Goal: Task Accomplishment & Management: Manage account settings

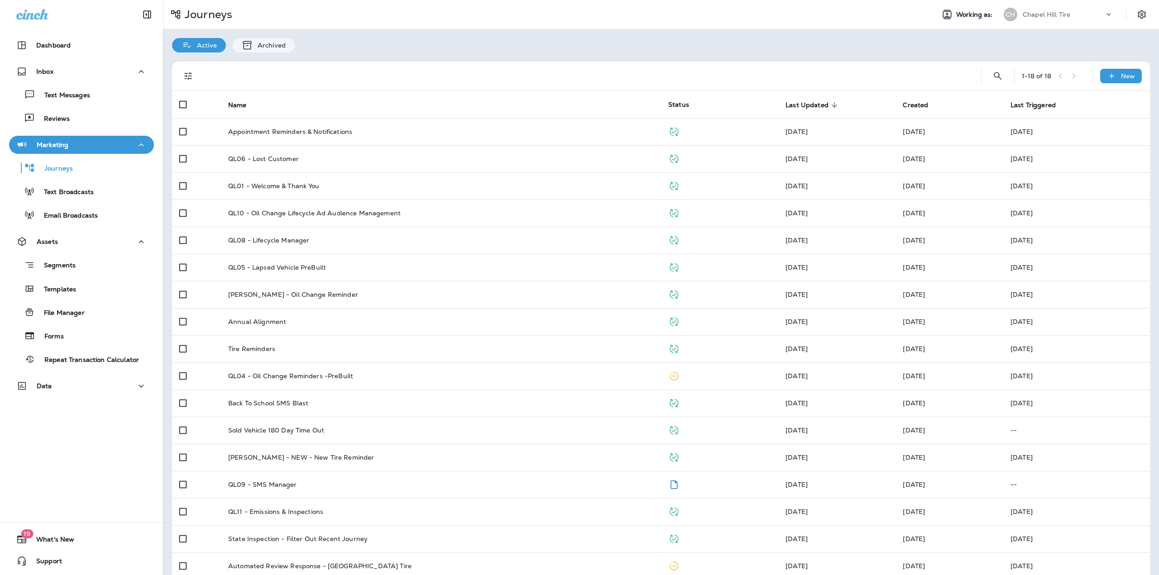
click at [1126, 16] on div "Working as: [GEOGRAPHIC_DATA] Tire" at bounding box center [1043, 14] width 232 height 18
click at [1136, 17] on icon "Settings" at bounding box center [1141, 14] width 11 height 11
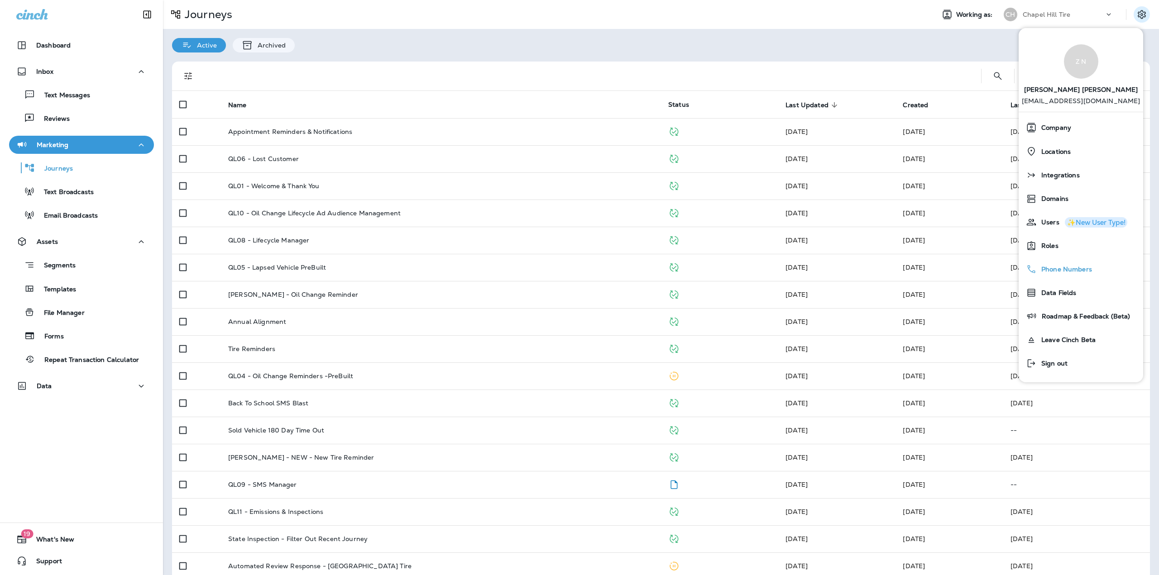
click at [1050, 265] on div "Phone Numbers" at bounding box center [1080, 269] width 117 height 18
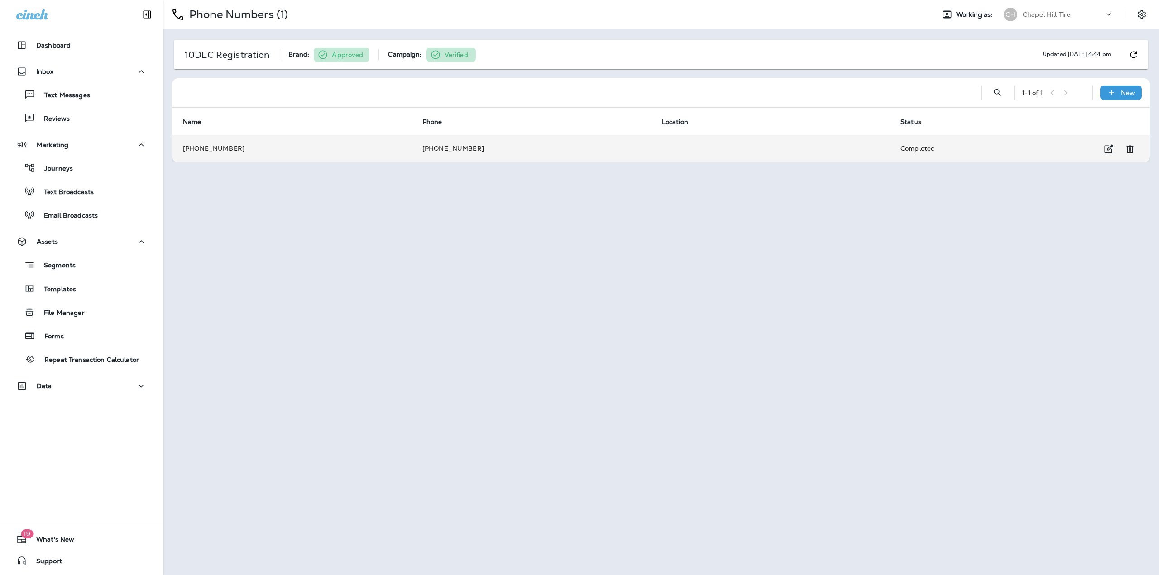
copy td "[PHONE_NUMBER]"
drag, startPoint x: 495, startPoint y: 149, endPoint x: 426, endPoint y: 148, distance: 69.3
click at [426, 148] on td "[PHONE_NUMBER]" at bounding box center [530, 148] width 239 height 27
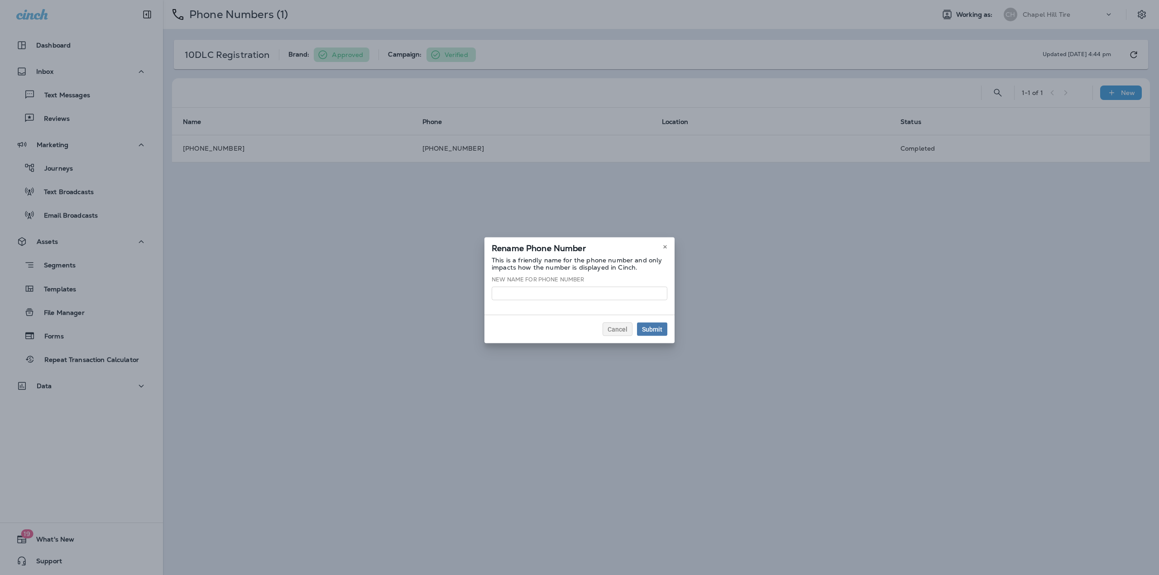
click at [466, 230] on div "Rename Phone Number This is a friendly name for the phone number and only impac…" at bounding box center [579, 290] width 1159 height 575
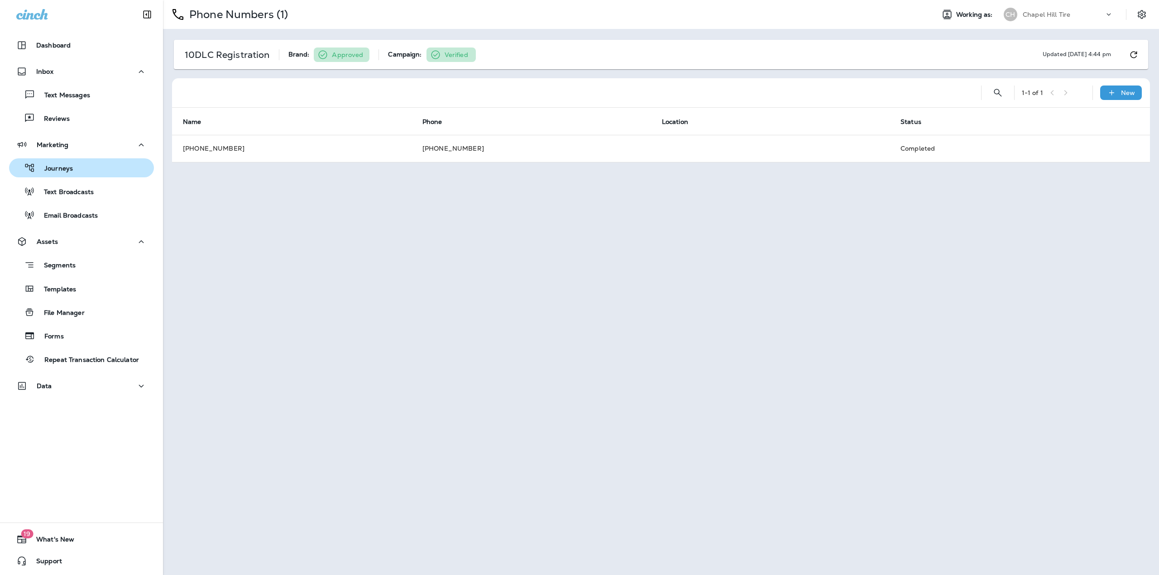
click at [91, 158] on div "Journeys Text Broadcasts Email Broadcasts" at bounding box center [81, 189] width 145 height 71
click at [89, 162] on div "Journeys" at bounding box center [82, 168] width 138 height 14
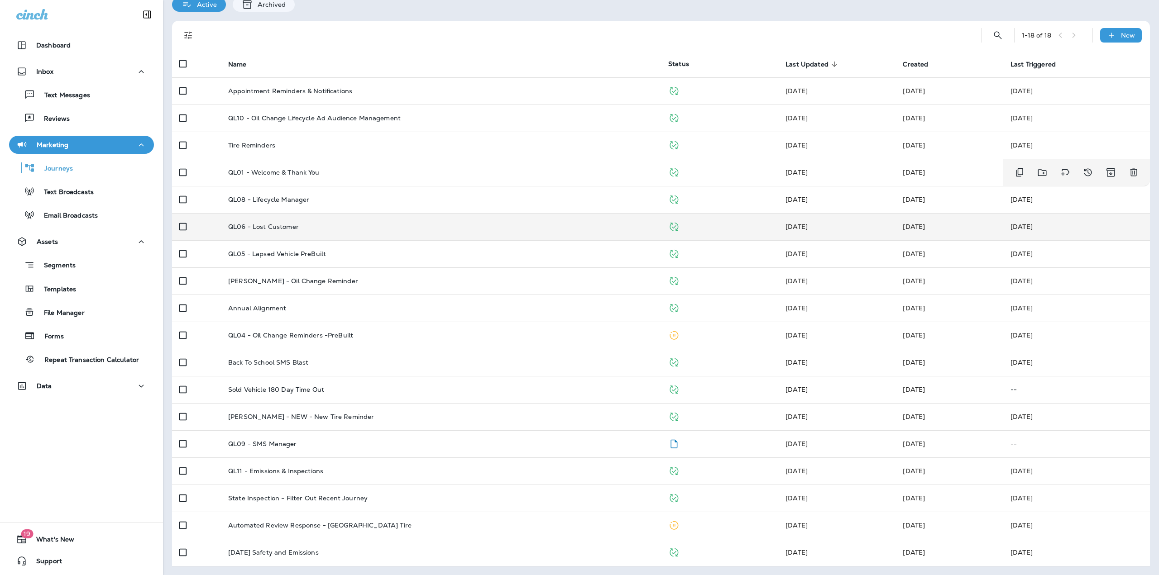
scroll to position [41, 0]
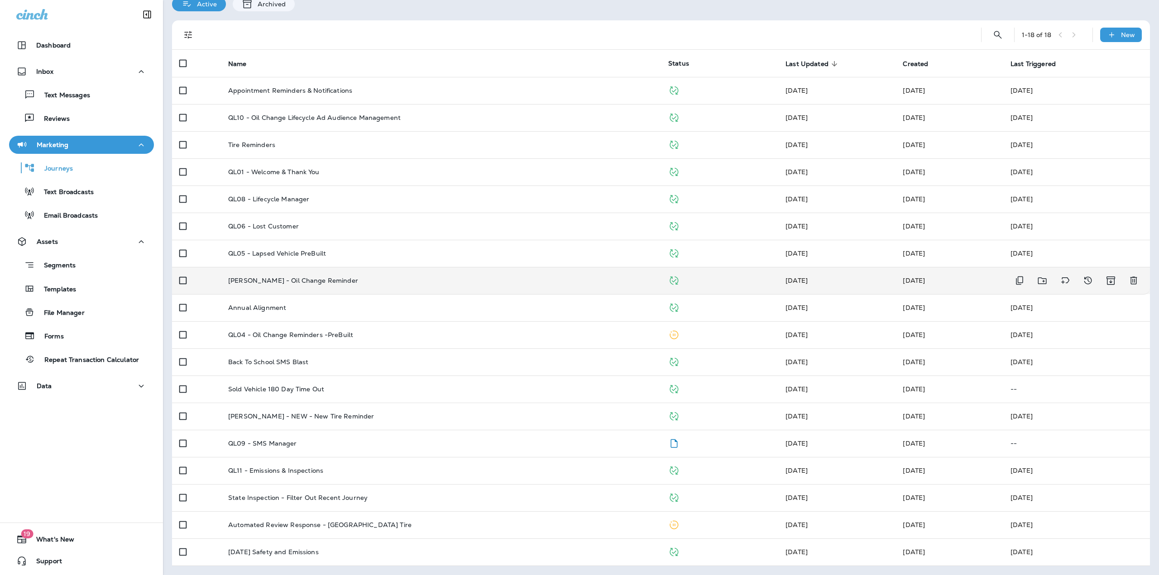
click at [305, 277] on p "[PERSON_NAME] - Oil Change Reminder" at bounding box center [293, 280] width 130 height 7
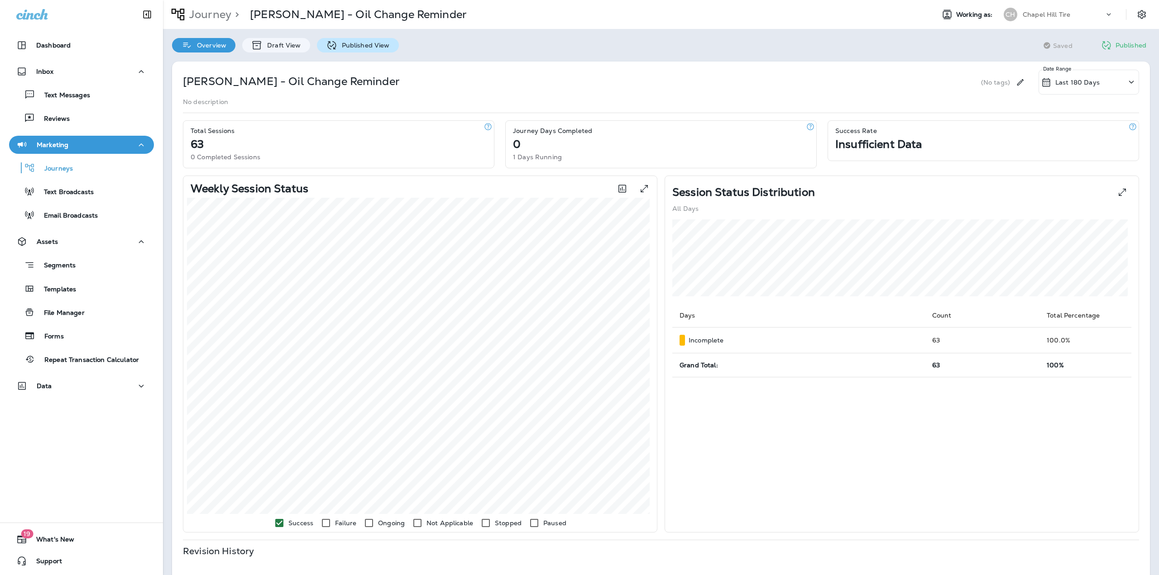
click at [354, 48] on p "Published View" at bounding box center [363, 45] width 53 height 7
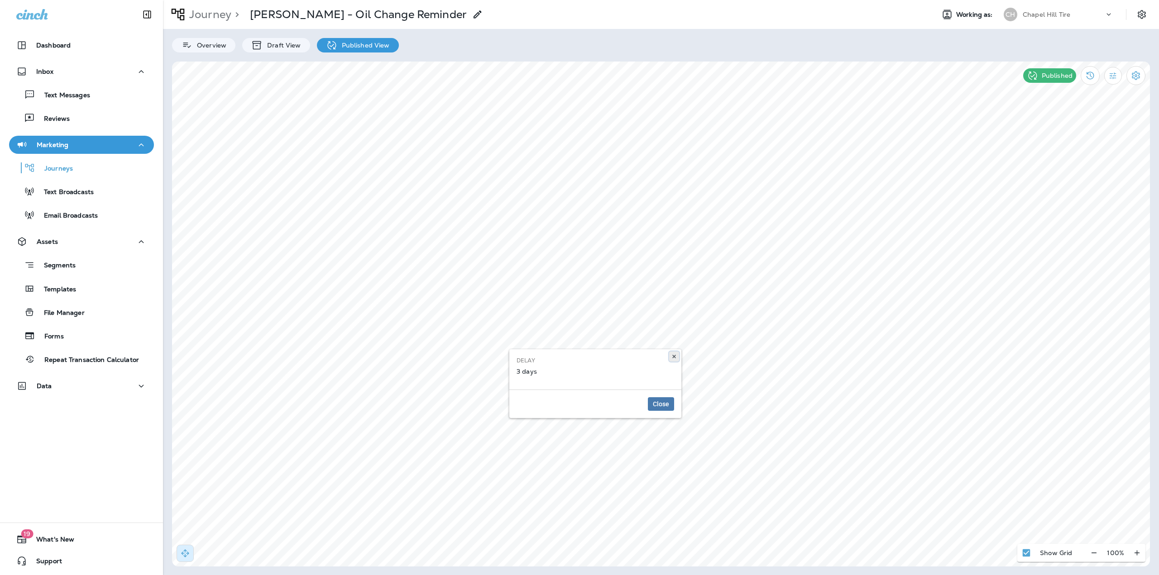
click at [670, 357] on button at bounding box center [674, 357] width 10 height 10
select select "*"
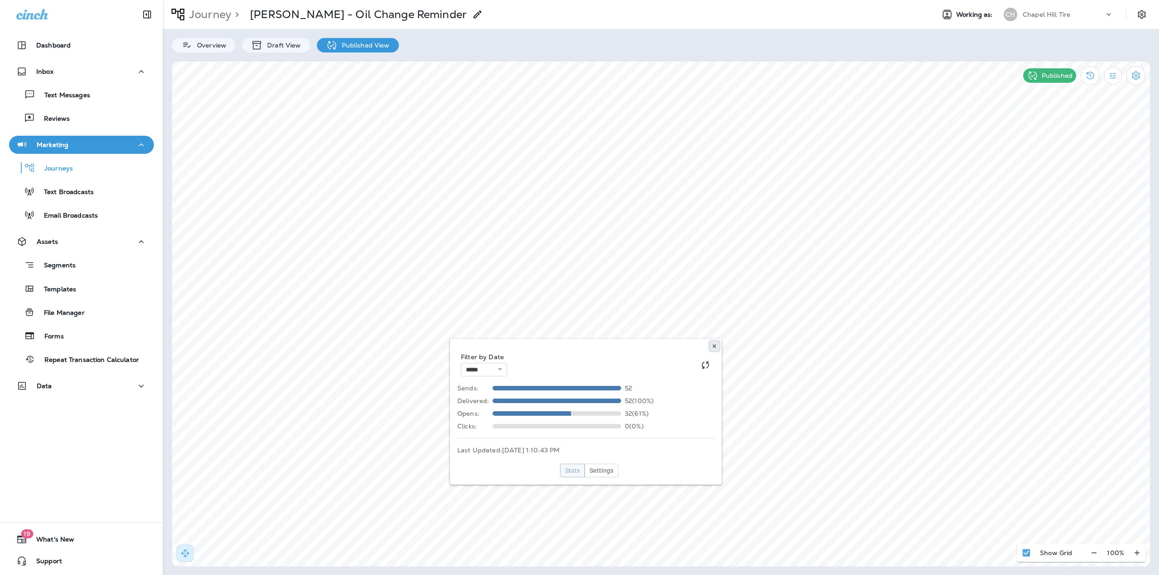
click at [713, 345] on use at bounding box center [713, 346] width 3 height 4
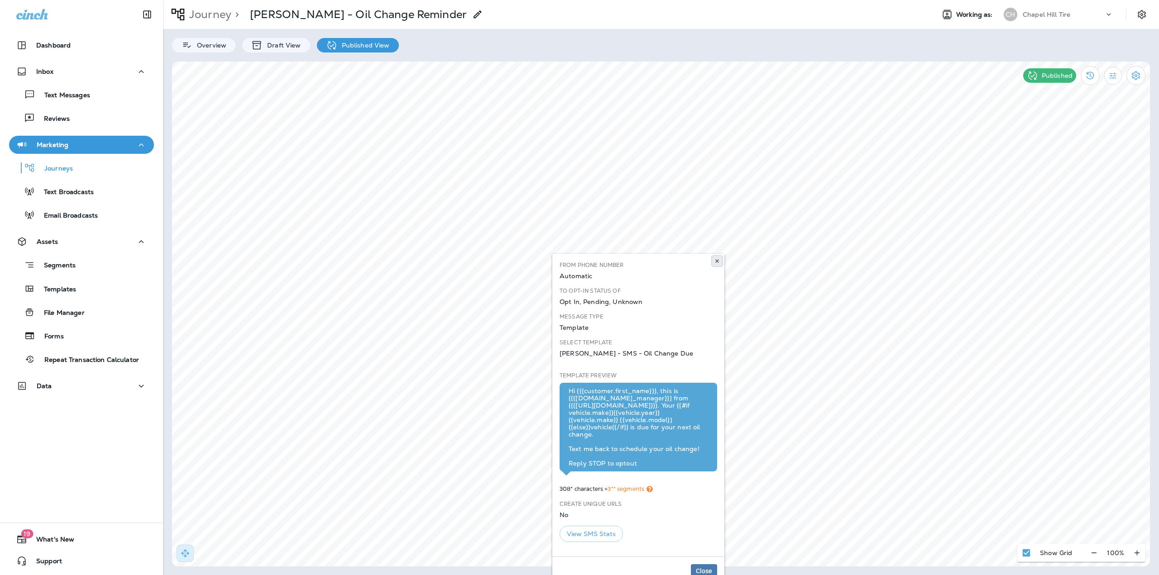
click at [720, 261] on button at bounding box center [717, 261] width 10 height 10
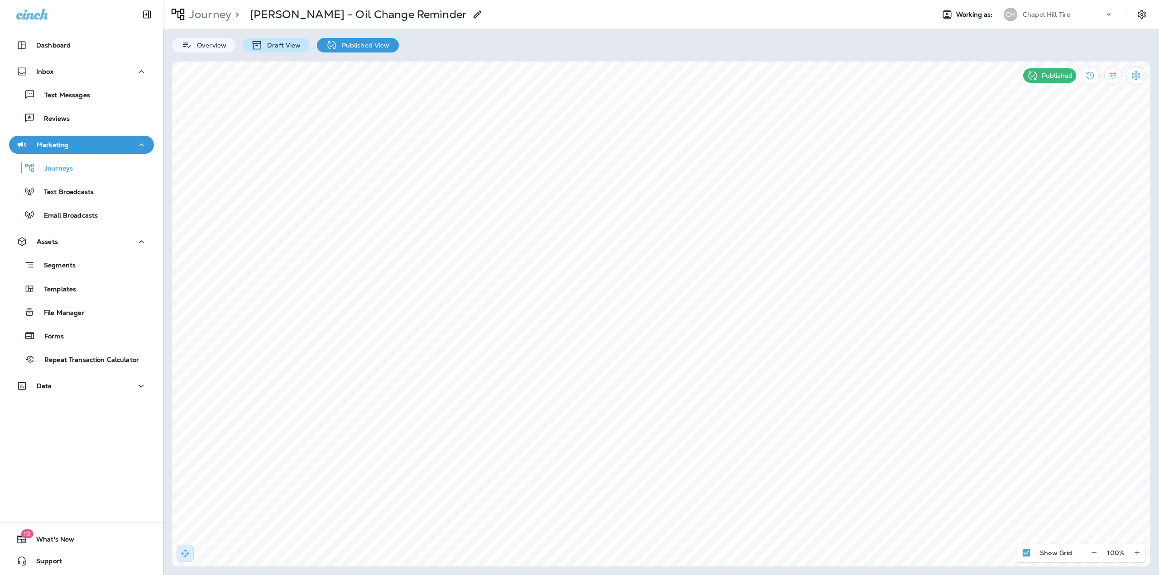
click at [263, 42] on p "Draft View" at bounding box center [282, 45] width 38 height 7
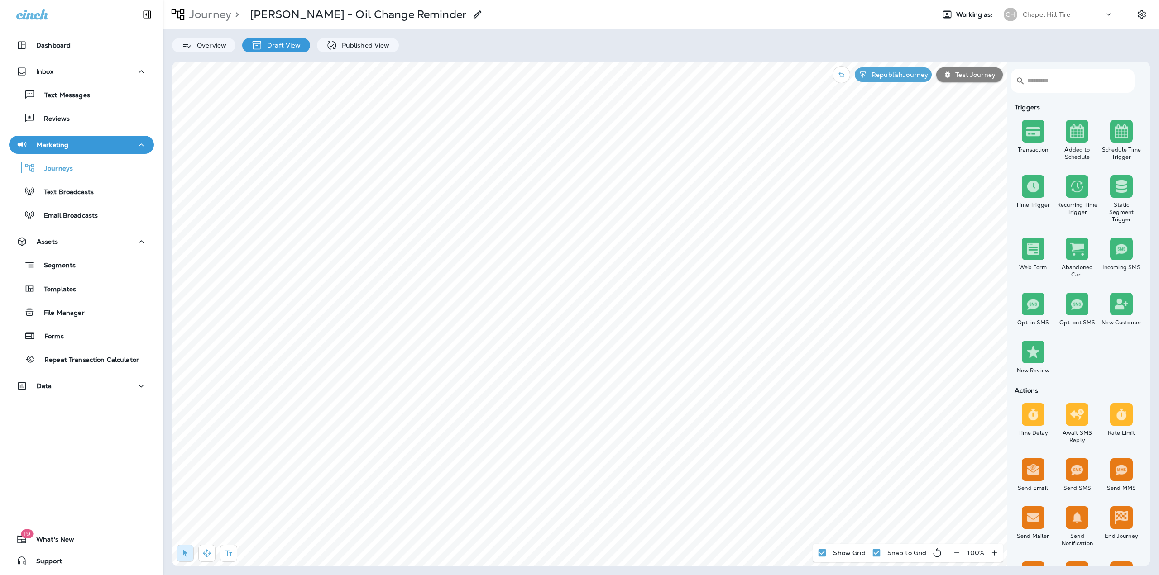
select select "***"
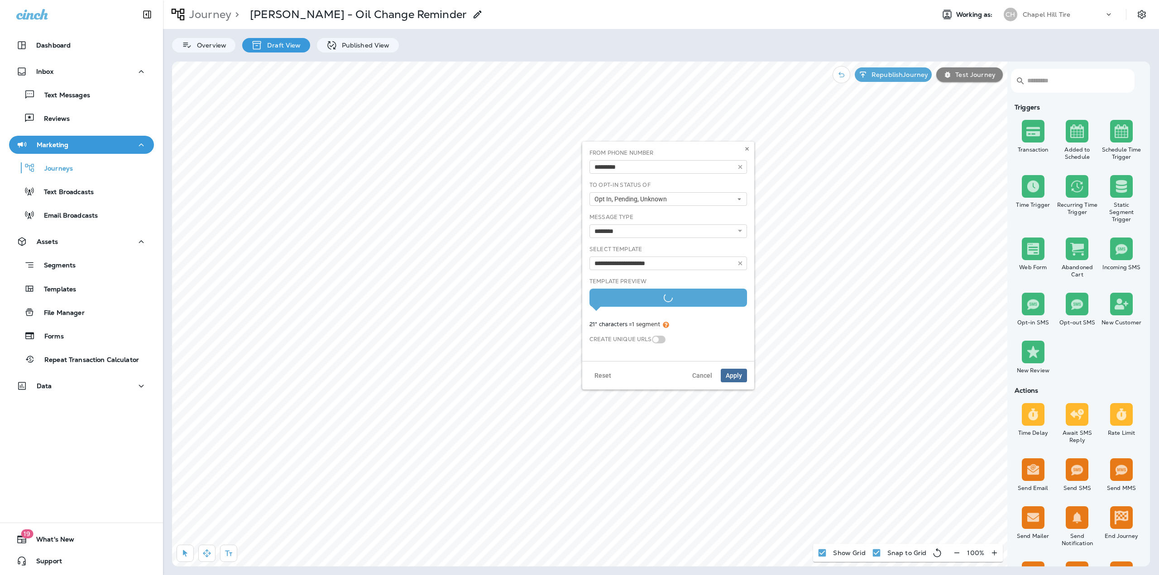
type input "**********"
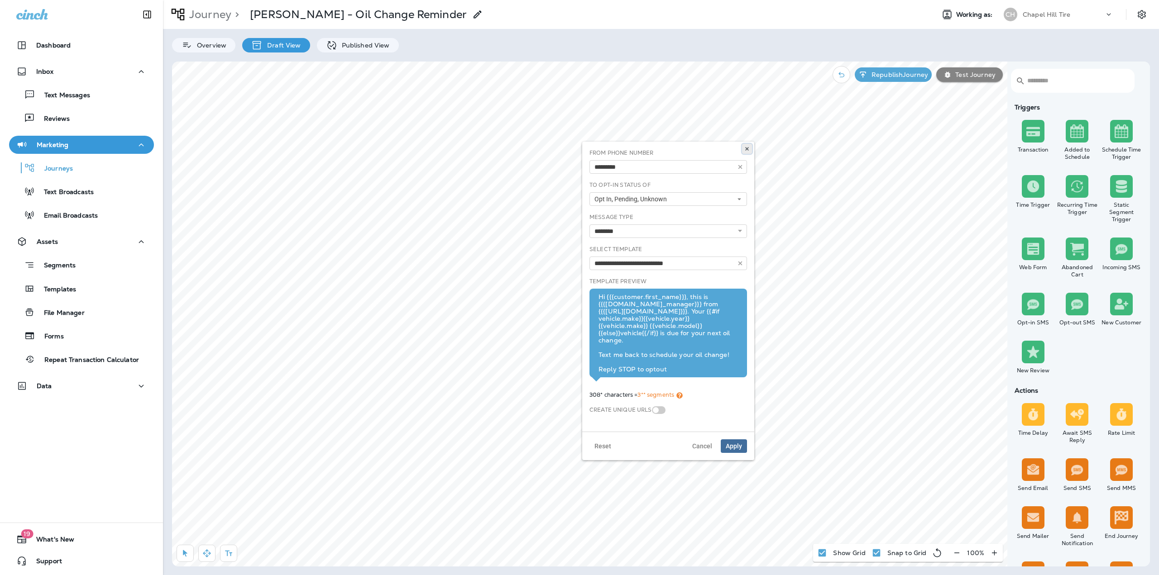
click at [744, 150] on icon at bounding box center [746, 148] width 5 height 5
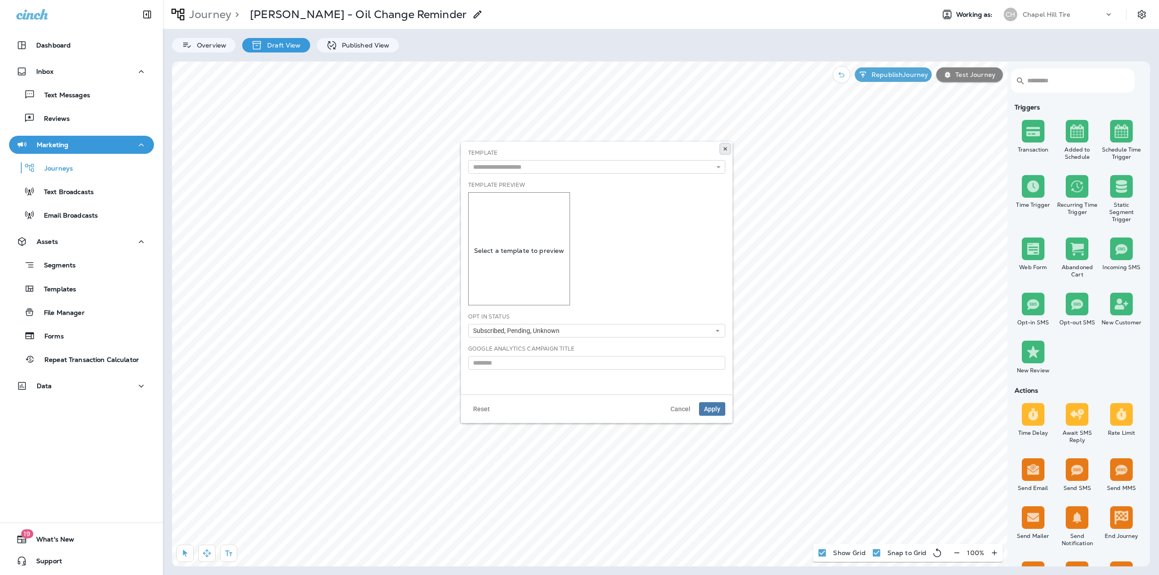
click at [726, 149] on icon at bounding box center [724, 148] width 5 height 5
click at [202, 557] on icon "button" at bounding box center [206, 553] width 9 height 9
select select "***"
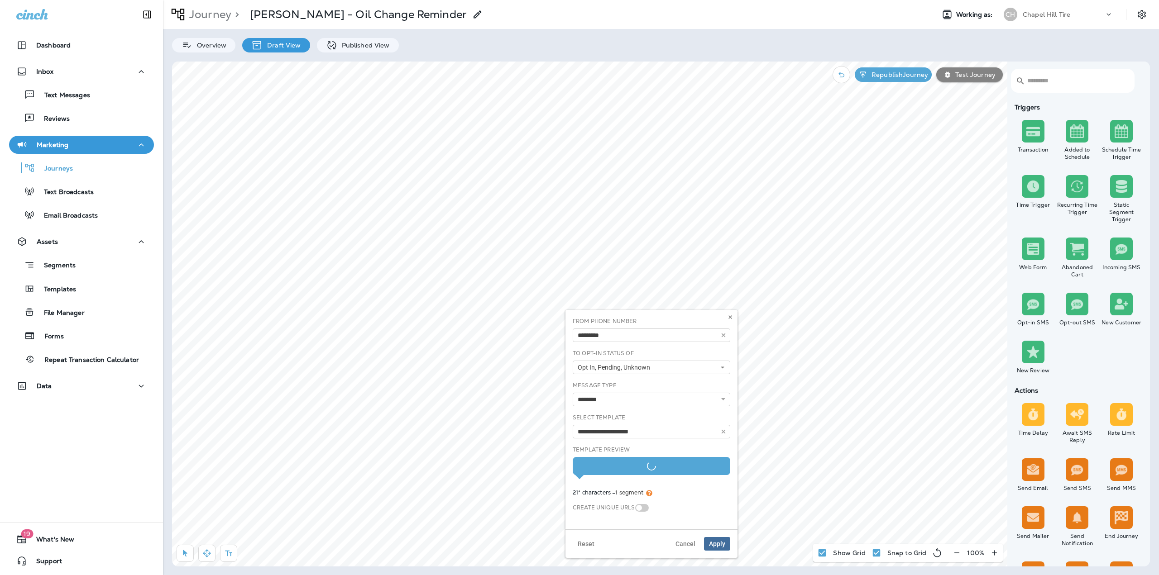
type input "**********"
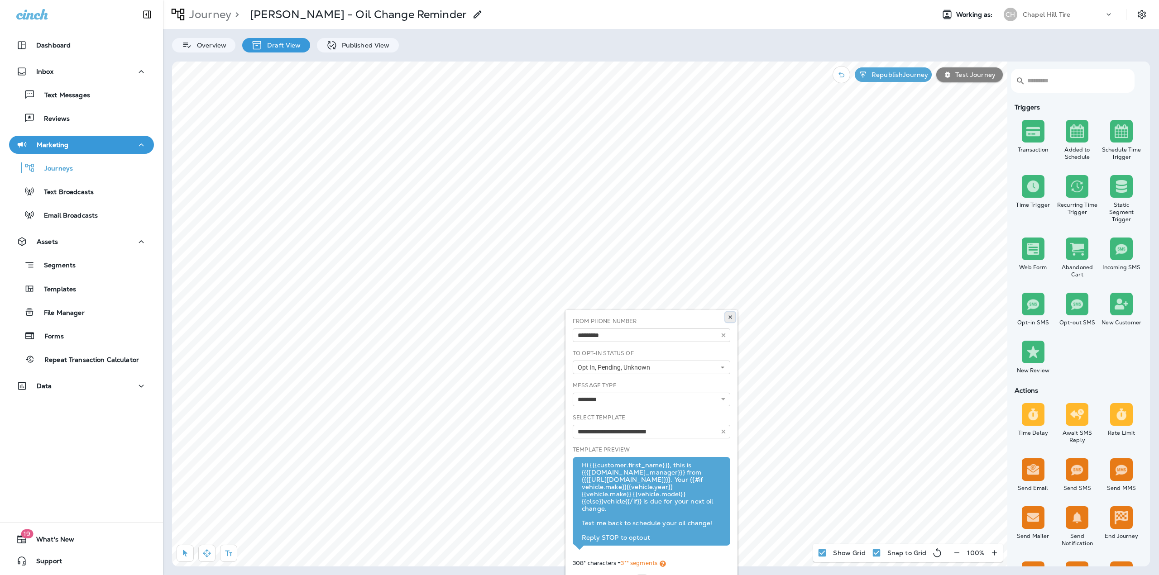
click at [728, 319] on icon at bounding box center [729, 317] width 5 height 5
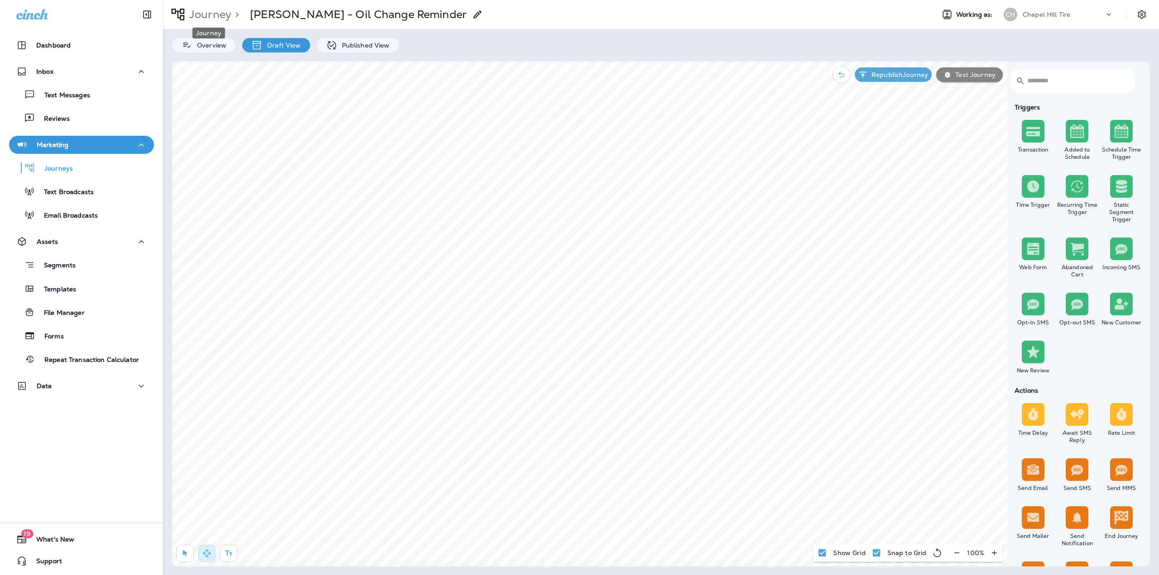
click at [219, 17] on p "Journey" at bounding box center [209, 15] width 46 height 14
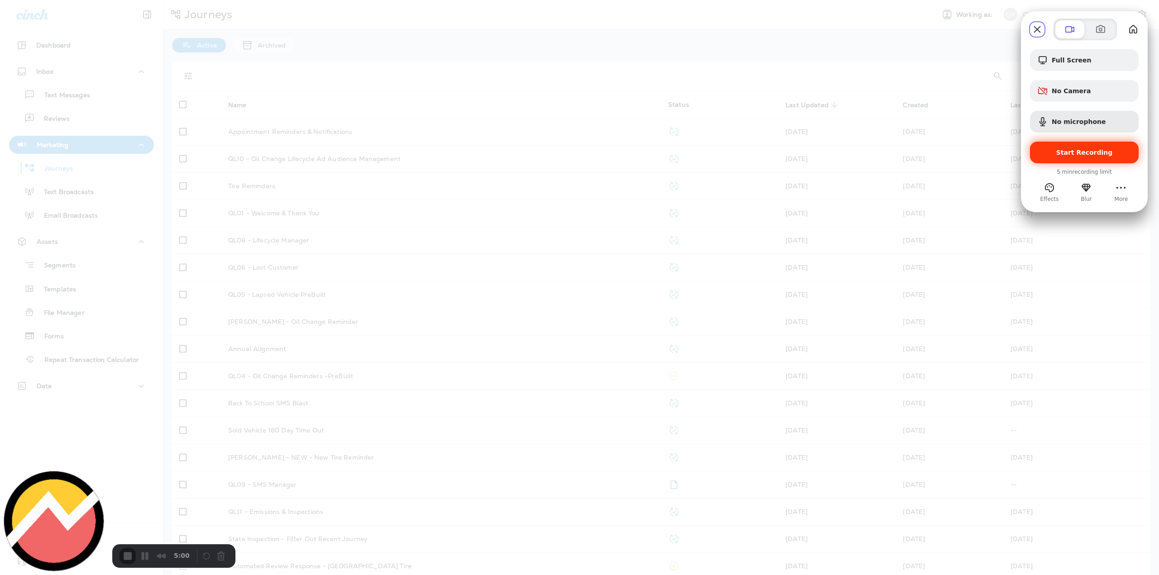
click at [1058, 156] on span "Start Recording" at bounding box center [1084, 152] width 94 height 7
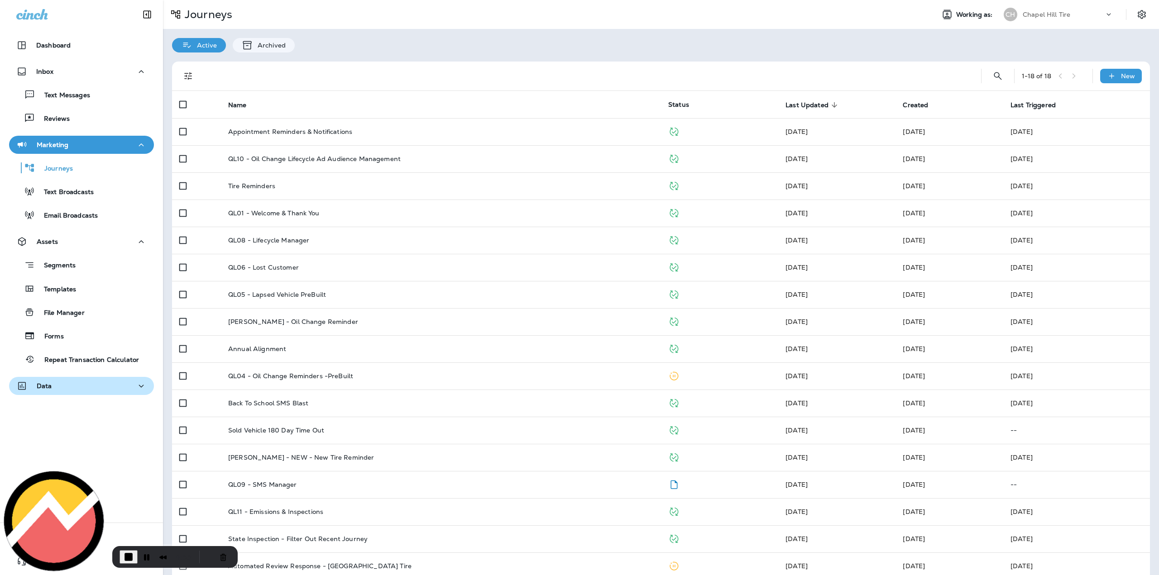
click at [134, 393] on button "Data" at bounding box center [81, 386] width 145 height 18
click at [136, 145] on icon "button" at bounding box center [141, 144] width 11 height 11
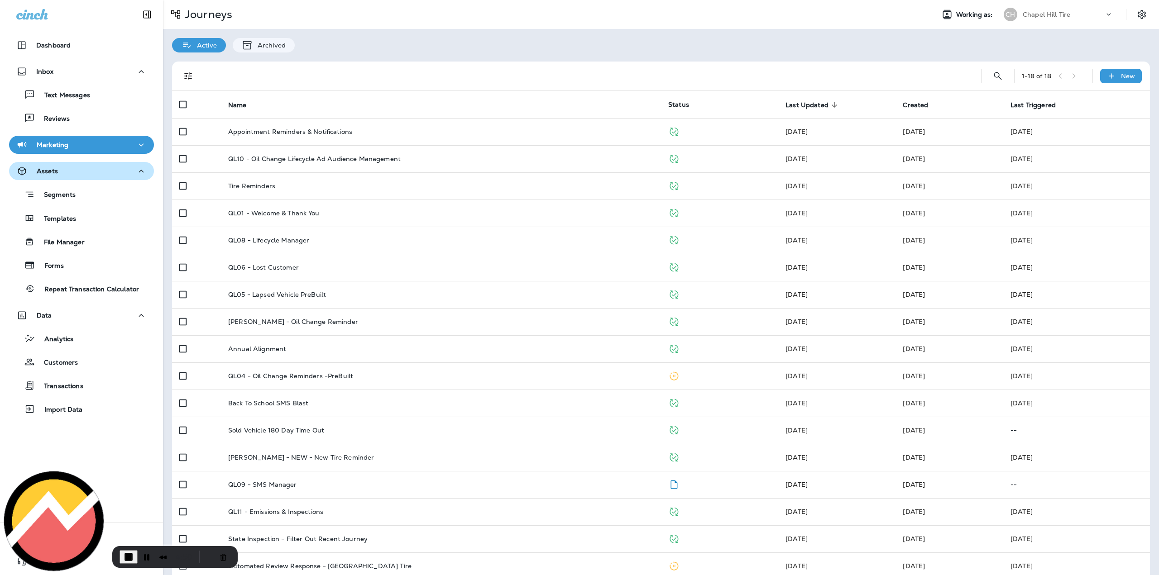
click at [137, 171] on icon "button" at bounding box center [141, 171] width 11 height 11
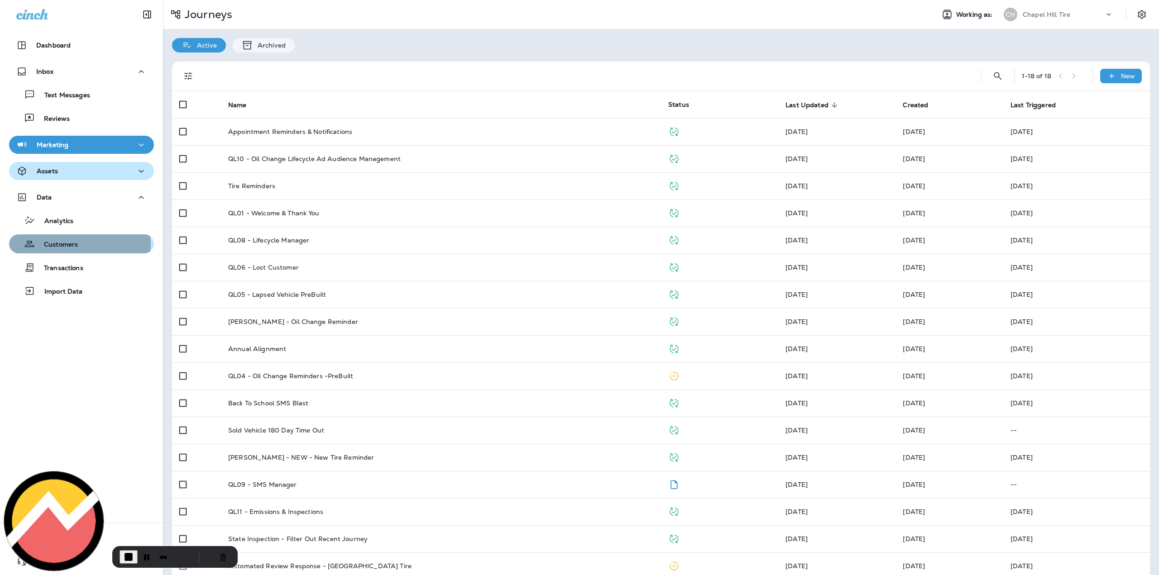
click at [79, 244] on div "Customers" at bounding box center [82, 244] width 138 height 14
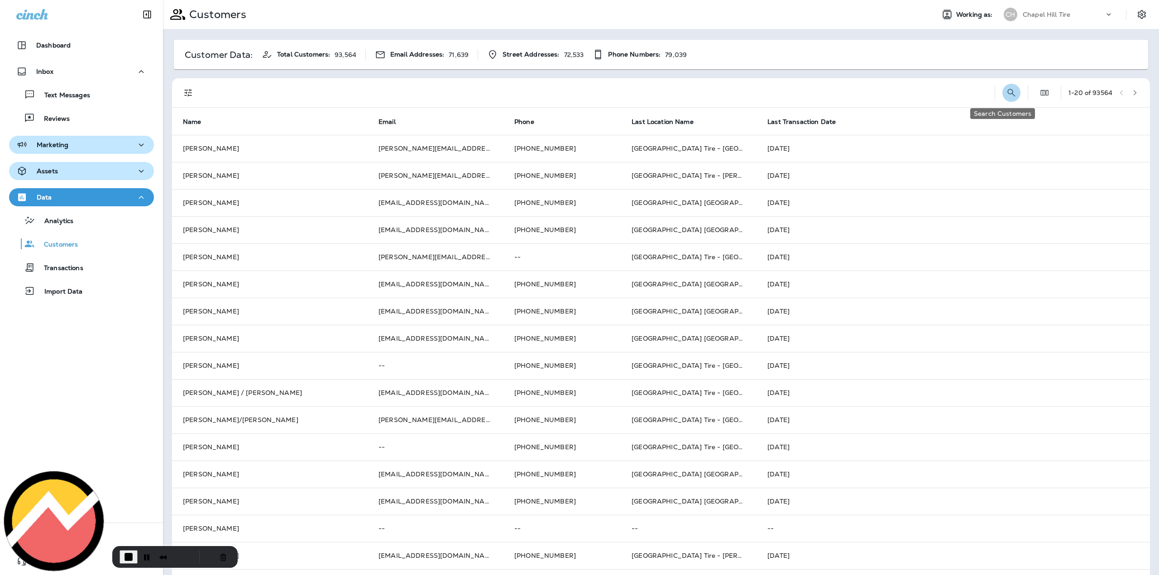
click at [1008, 94] on icon "Search Customers" at bounding box center [1012, 93] width 8 height 8
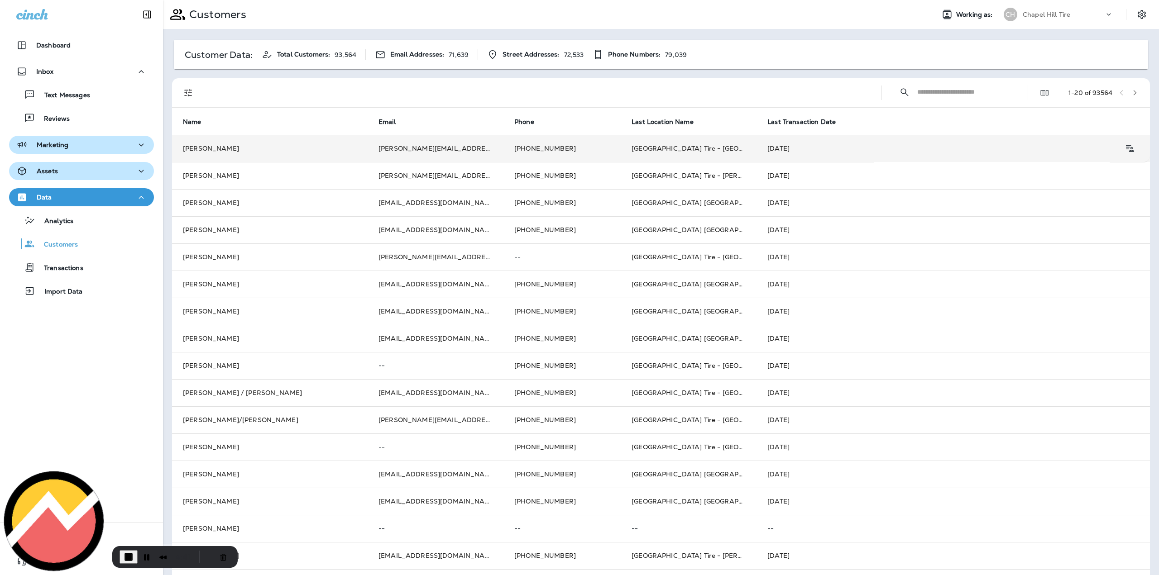
click at [355, 146] on td "[PERSON_NAME]" at bounding box center [270, 148] width 196 height 27
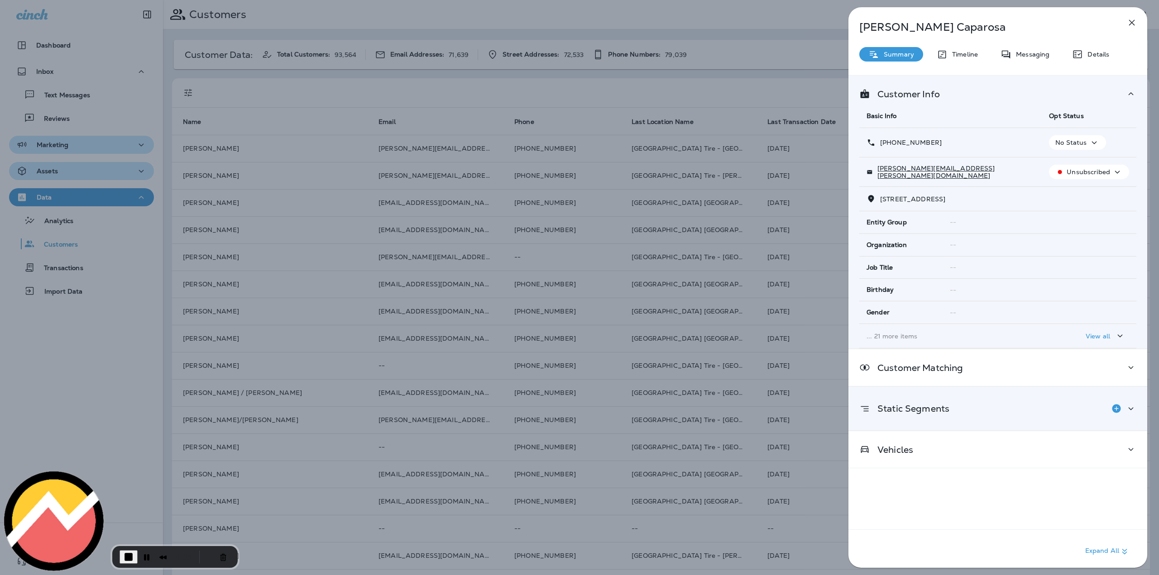
click at [954, 413] on div "Static Segments" at bounding box center [997, 409] width 277 height 18
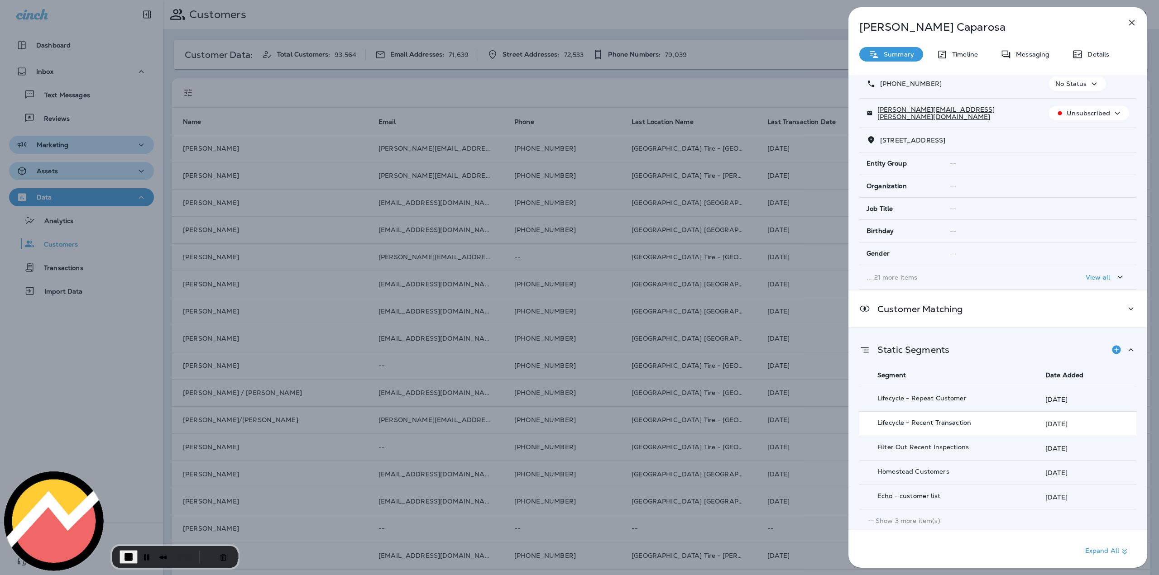
scroll to position [91, 0]
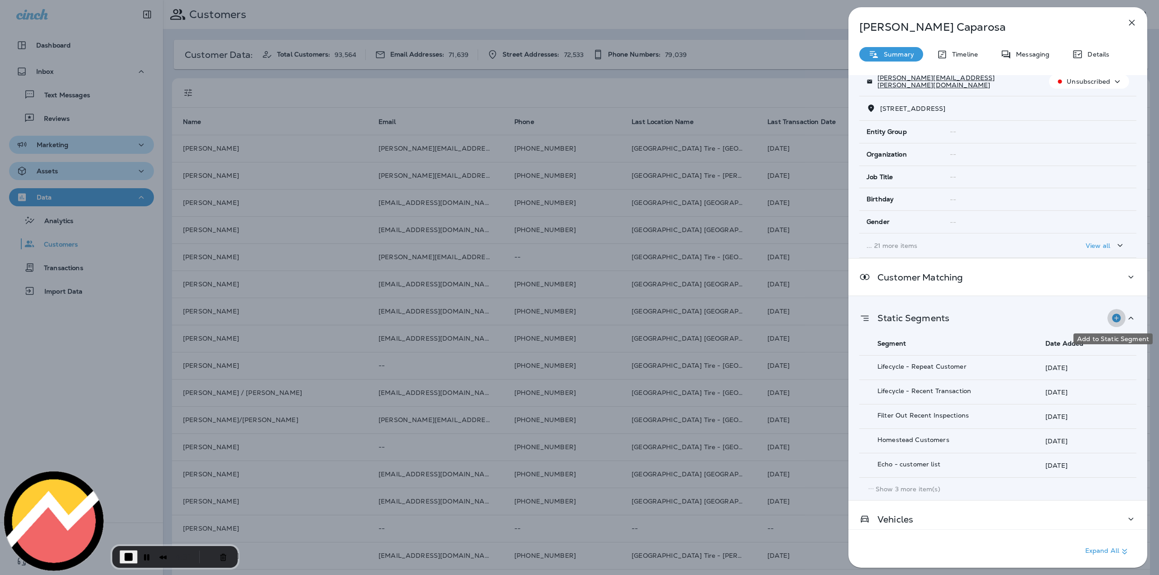
click at [1112, 318] on icon "Add to Static Segment" at bounding box center [1116, 318] width 11 height 11
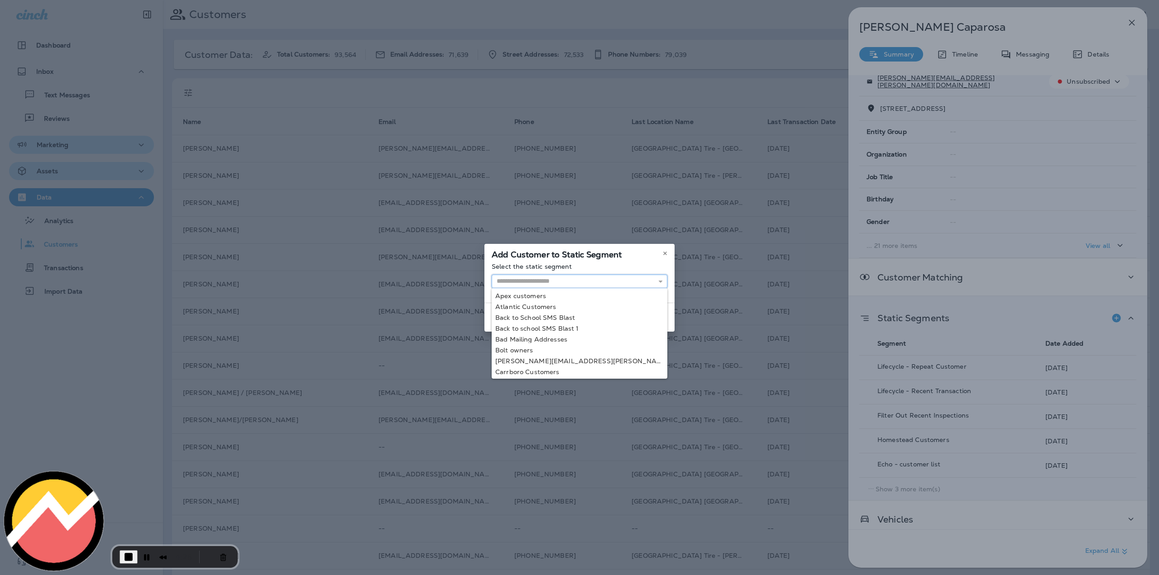
click at [587, 283] on input "text" at bounding box center [580, 282] width 176 height 14
type input "**********"
click at [522, 338] on div "**********" at bounding box center [579, 287] width 1159 height 575
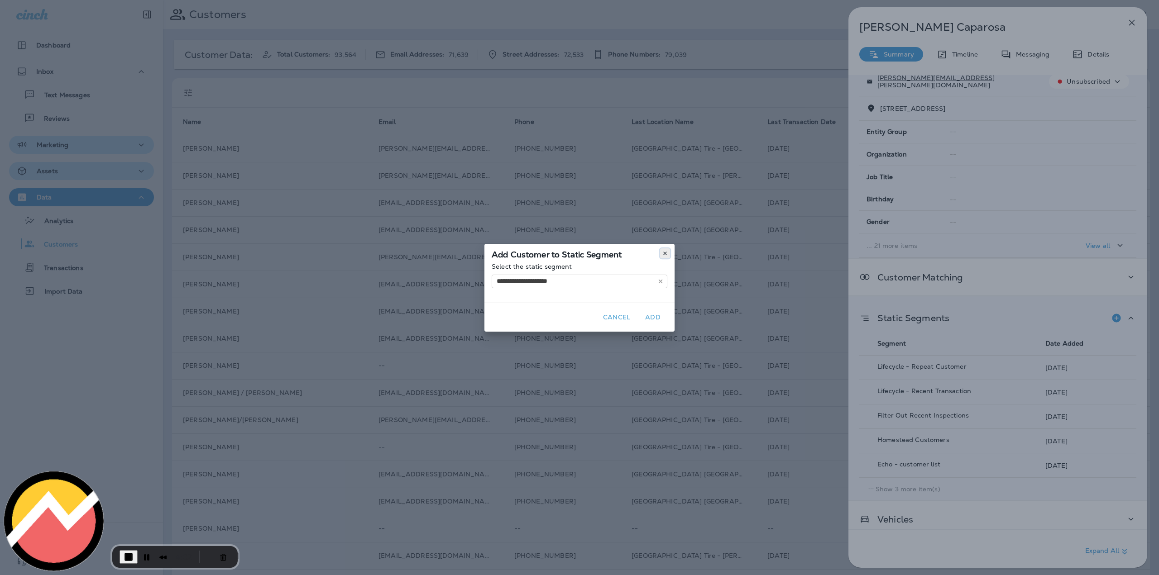
click at [666, 254] on use at bounding box center [664, 254] width 3 height 4
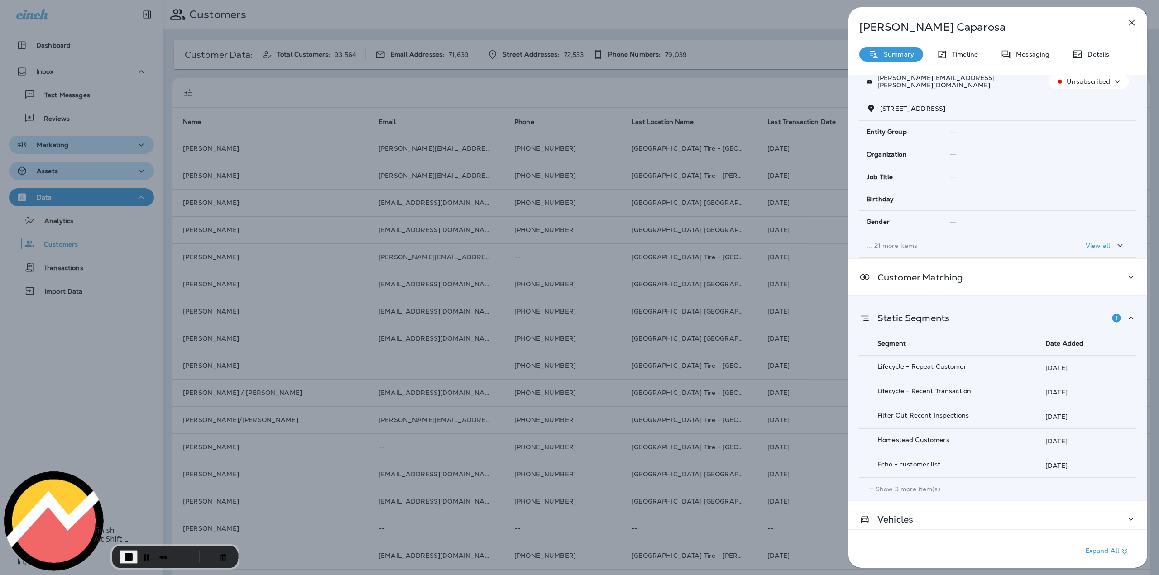
click at [128, 557] on span "End Recording" at bounding box center [128, 557] width 11 height 11
